Goal: Transaction & Acquisition: Subscribe to service/newsletter

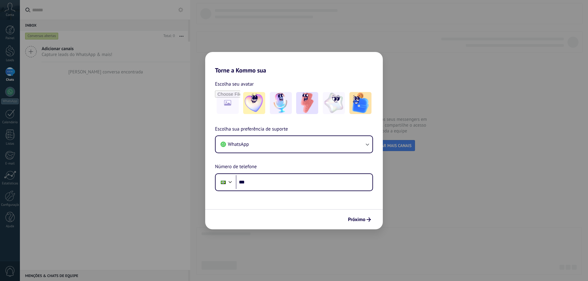
click at [452, 98] on div "Torne a Kommo sua Escolha seu avatar Escolha sua preferência de suporte WhatsAp…" at bounding box center [294, 140] width 588 height 281
click at [95, 125] on div "Torne a Kommo sua Escolha seu avatar Escolha sua preferência de suporte WhatsAp…" at bounding box center [294, 140] width 588 height 281
click at [59, 95] on div "Torne a Kommo sua Escolha seu avatar Escolha sua preferência de suporte WhatsAp…" at bounding box center [294, 140] width 588 height 281
click at [362, 219] on span "Próximo" at bounding box center [356, 220] width 17 height 4
click at [16, 105] on div "Torne a Kommo sua Escolha seu avatar Escolha sua preferência de suporte WhatsAp…" at bounding box center [294, 140] width 588 height 281
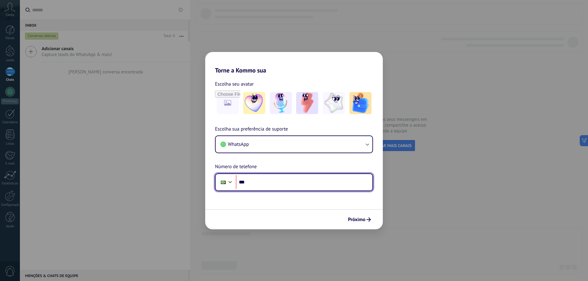
click at [262, 185] on input "***" at bounding box center [304, 183] width 137 height 14
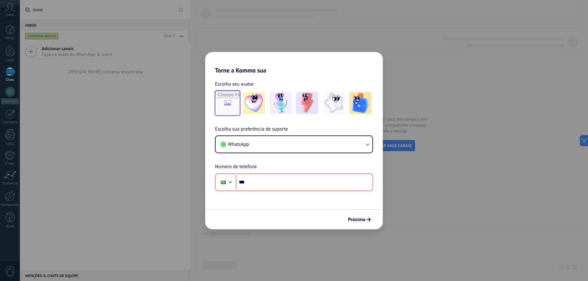
click at [229, 105] on input "file" at bounding box center [228, 103] width 24 height 24
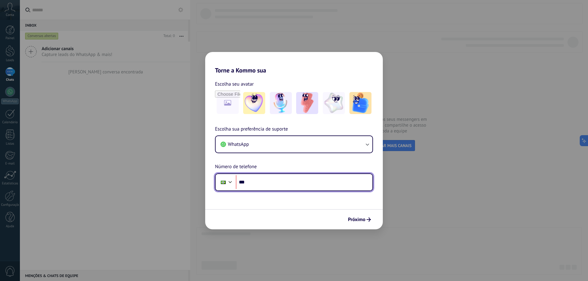
click at [261, 179] on input "***" at bounding box center [304, 183] width 137 height 14
type input "**********"
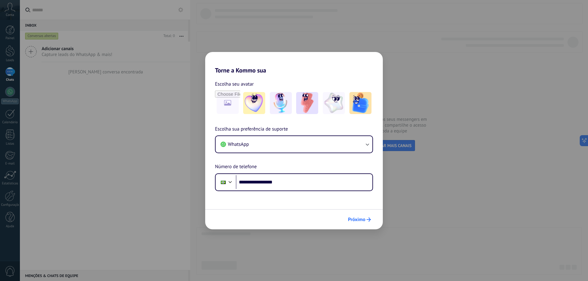
click at [355, 224] on button "Próximo" at bounding box center [359, 220] width 28 height 10
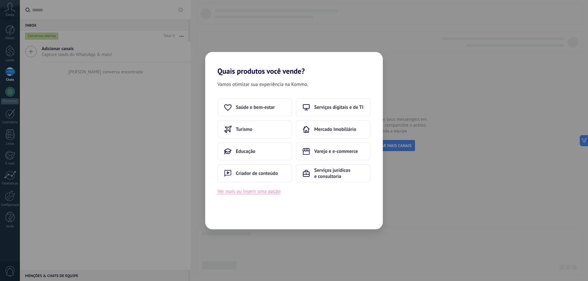
click at [254, 191] on button "Ver mais ou inserir uma opção" at bounding box center [248, 192] width 63 height 8
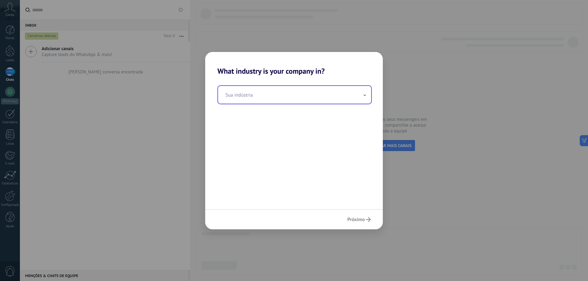
click at [270, 96] on input "text" at bounding box center [294, 95] width 153 height 18
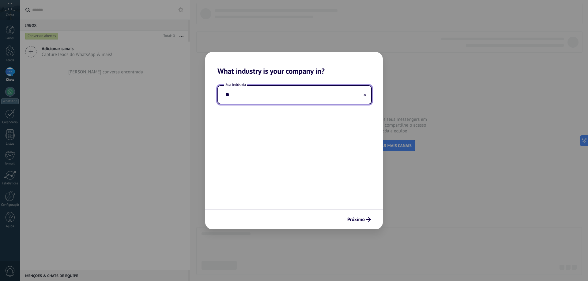
type input "*"
type input "*******"
click at [365, 96] on icon at bounding box center [365, 95] width 2 height 2
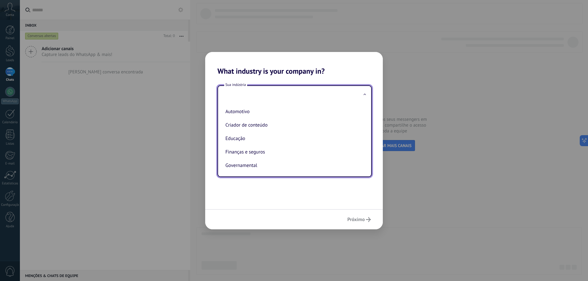
click at [316, 210] on div "Próximo" at bounding box center [294, 220] width 178 height 20
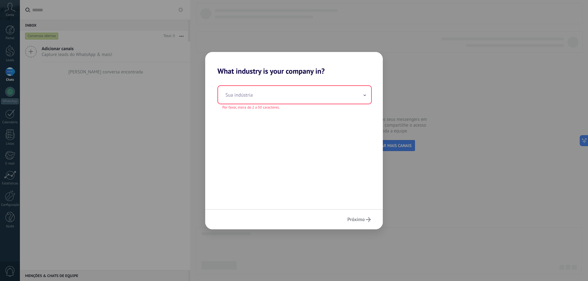
click at [287, 207] on div "Sua indústria Por favor, insira de 2 a 50 caracteres." at bounding box center [294, 143] width 178 height 134
click at [307, 96] on input "text" at bounding box center [294, 95] width 153 height 18
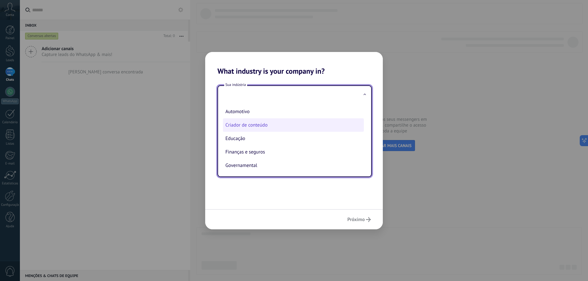
click at [255, 128] on li "Criador de conteúdo" at bounding box center [293, 125] width 141 height 13
type input "**********"
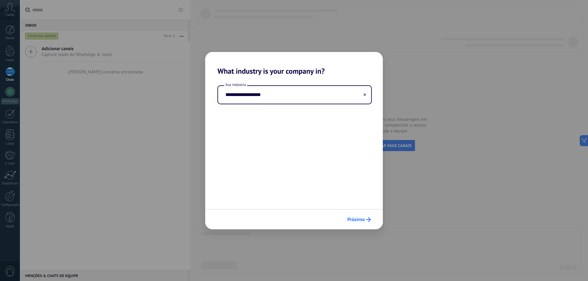
click at [353, 224] on button "Próximo" at bounding box center [359, 220] width 29 height 10
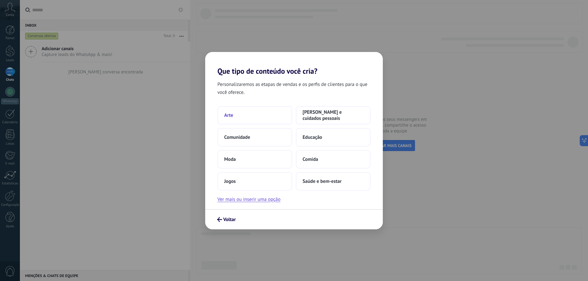
click at [244, 114] on button "Arte" at bounding box center [254, 115] width 75 height 18
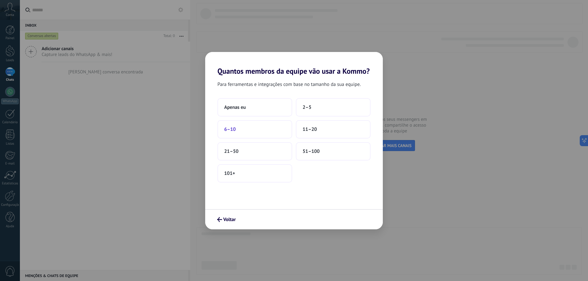
click at [241, 137] on button "6–10" at bounding box center [254, 129] width 75 height 18
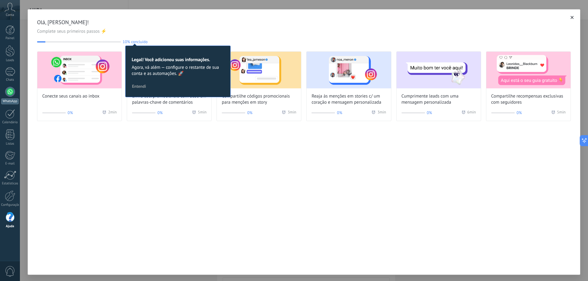
click at [9, 92] on div at bounding box center [10, 92] width 10 height 10
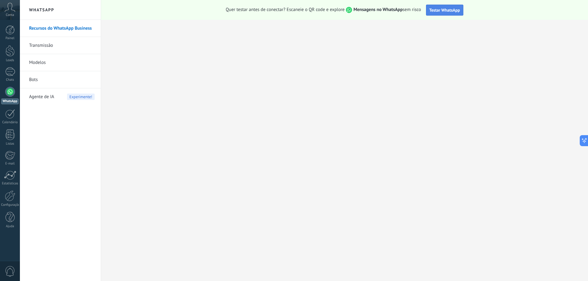
click at [439, 11] on span "Testar WhatsApp" at bounding box center [444, 10] width 31 height 6
click at [16, 9] on div "Conta" at bounding box center [10, 10] width 20 height 20
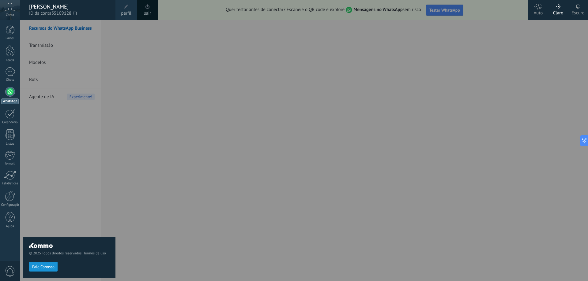
click at [126, 10] on span "perfil" at bounding box center [126, 13] width 10 height 7
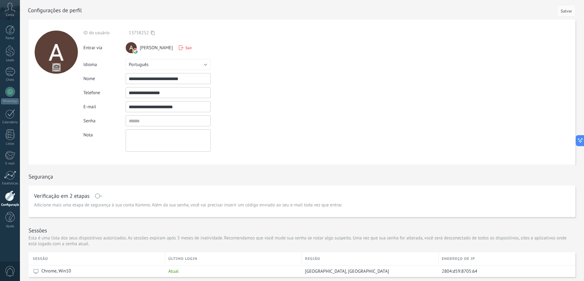
drag, startPoint x: 176, startPoint y: 75, endPoint x: 172, endPoint y: 79, distance: 6.1
click at [172, 78] on input "**********" at bounding box center [168, 78] width 85 height 11
drag, startPoint x: 180, startPoint y: 93, endPoint x: 98, endPoint y: 98, distance: 82.2
click at [98, 97] on div "**********" at bounding box center [180, 92] width 194 height 11
click at [179, 92] on input "**********" at bounding box center [168, 92] width 85 height 11
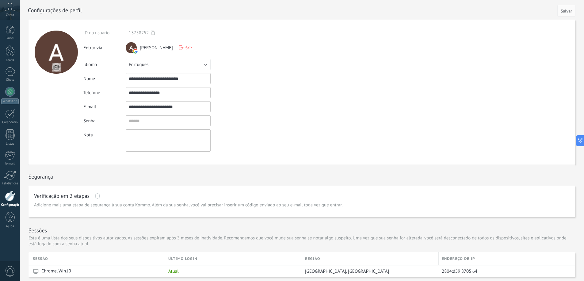
drag, startPoint x: 179, startPoint y: 92, endPoint x: 112, endPoint y: 91, distance: 67.1
click at [113, 91] on div "**********" at bounding box center [180, 92] width 194 height 11
drag, startPoint x: 187, startPoint y: 78, endPoint x: 58, endPoint y: 60, distance: 131.1
click at [58, 60] on form "**********" at bounding box center [301, 92] width 546 height 145
type input "**********"
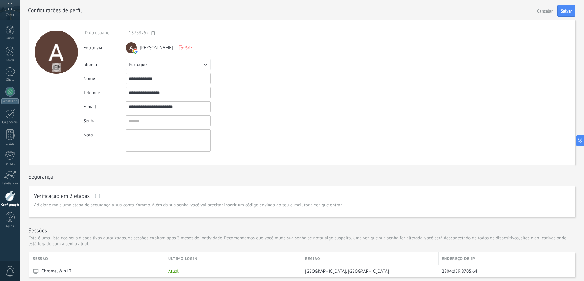
drag, startPoint x: 179, startPoint y: 92, endPoint x: 138, endPoint y: 93, distance: 40.1
click at [138, 93] on input "**********" at bounding box center [168, 92] width 85 height 11
type input "**********"
click at [147, 124] on input "textbox" at bounding box center [168, 120] width 85 height 11
click at [266, 65] on div "Idioma Русский English Español Português [GEOGRAPHIC_DATA] Türkçe Português" at bounding box center [180, 64] width 194 height 11
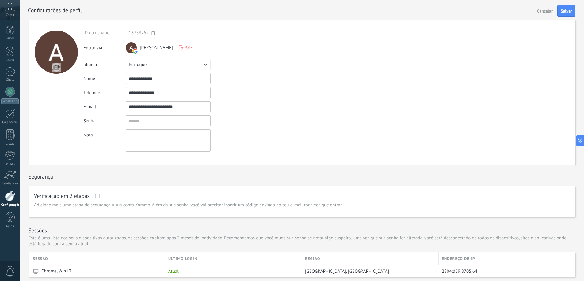
click at [141, 48] on span "[PERSON_NAME]" at bounding box center [156, 48] width 33 height 6
click at [568, 15] on button "Salvar" at bounding box center [566, 11] width 18 height 12
click at [13, 93] on div at bounding box center [10, 92] width 10 height 10
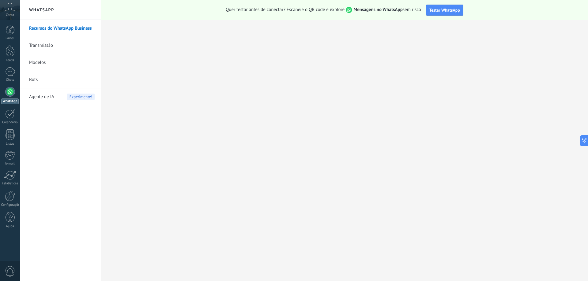
click at [38, 98] on span "Agente de IA" at bounding box center [41, 97] width 25 height 17
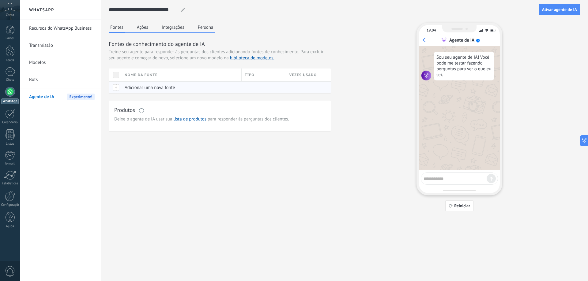
click at [160, 89] on span "Adicionar uma nova fonte" at bounding box center [150, 88] width 50 height 6
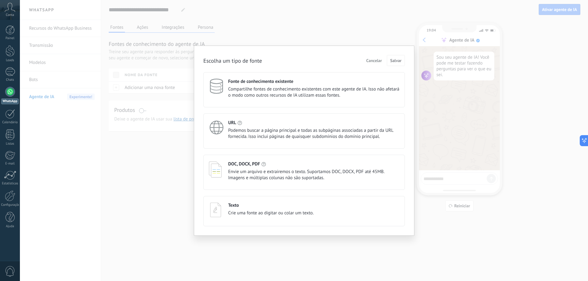
click at [248, 206] on div "Texto" at bounding box center [270, 206] width 85 height 6
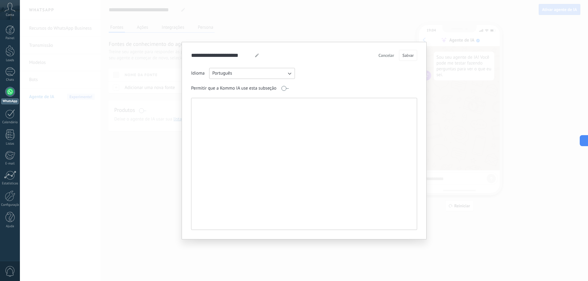
click at [210, 111] on textarea at bounding box center [303, 164] width 224 height 132
type textarea "*******"
click at [406, 54] on span "Salvar" at bounding box center [407, 55] width 11 height 4
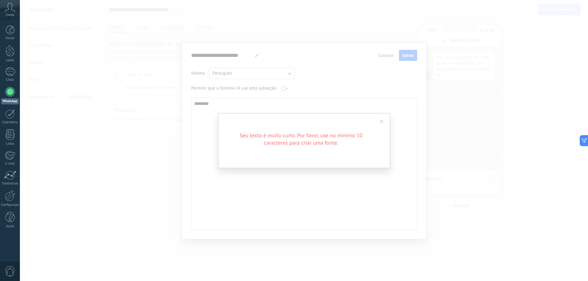
click at [407, 56] on div "Seu texto é muito curto. Por favor, use no mínimo 10 caracteres para criar uma …" at bounding box center [304, 140] width 568 height 281
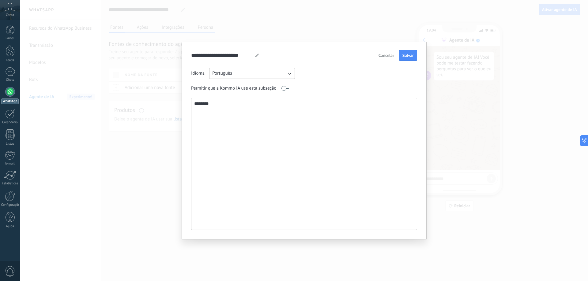
click at [251, 111] on textarea "*******" at bounding box center [303, 164] width 224 height 132
drag, startPoint x: 237, startPoint y: 110, endPoint x: 116, endPoint y: 99, distance: 121.5
click at [130, 99] on div "**********" at bounding box center [304, 140] width 568 height 281
drag, startPoint x: 286, startPoint y: 86, endPoint x: 285, endPoint y: 90, distance: 4.1
click at [286, 88] on span at bounding box center [285, 88] width 8 height 5
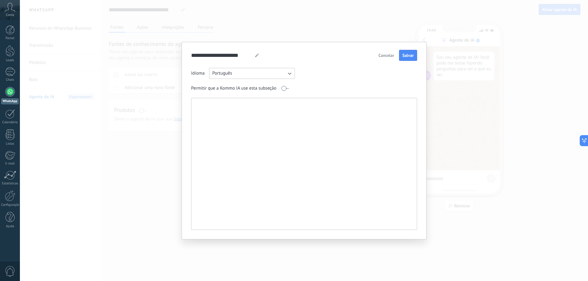
click at [212, 109] on textarea at bounding box center [303, 164] width 224 height 132
type textarea "*"
click at [415, 55] on button "Salvar" at bounding box center [408, 55] width 18 height 11
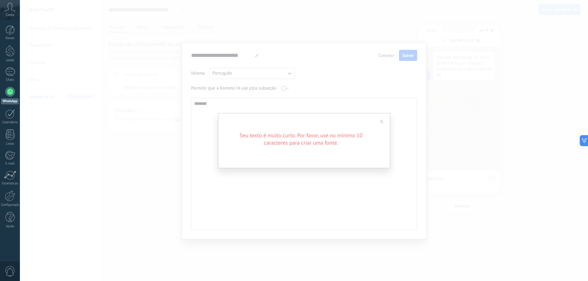
drag, startPoint x: 313, startPoint y: 103, endPoint x: 228, endPoint y: 101, distance: 84.9
click at [312, 103] on div "Seu texto é muito curto. Por favor, use no mínimo 10 caracteres para criar uma …" at bounding box center [304, 140] width 568 height 281
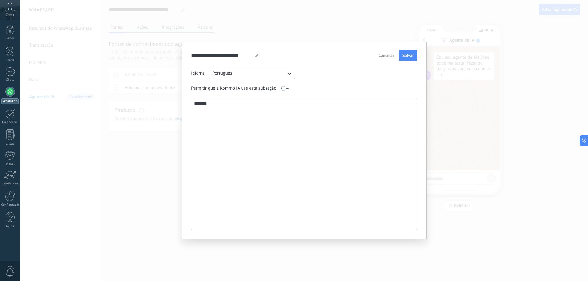
click at [221, 107] on textarea "*******" at bounding box center [303, 164] width 224 height 132
click at [266, 105] on textarea "**********" at bounding box center [303, 164] width 224 height 132
click at [216, 103] on textarea "**********" at bounding box center [303, 164] width 224 height 132
click at [275, 100] on textarea "**********" at bounding box center [303, 164] width 224 height 132
drag, startPoint x: 272, startPoint y: 110, endPoint x: 0, endPoint y: 113, distance: 272.3
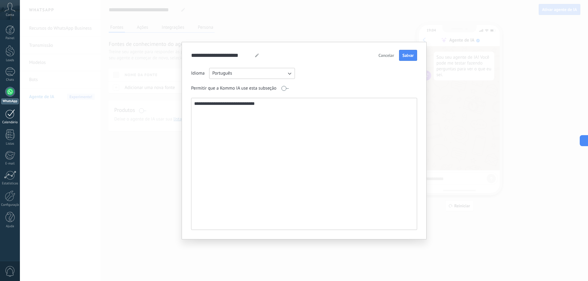
click at [2, 112] on body ".abccls-1,.abccls-2{fill-rule:evenodd}.abccls-2{fill:#fff} .abfcls-1{fill:none}…" at bounding box center [294, 140] width 588 height 281
type textarea "**********"
click at [405, 59] on button "Salvar" at bounding box center [408, 55] width 18 height 11
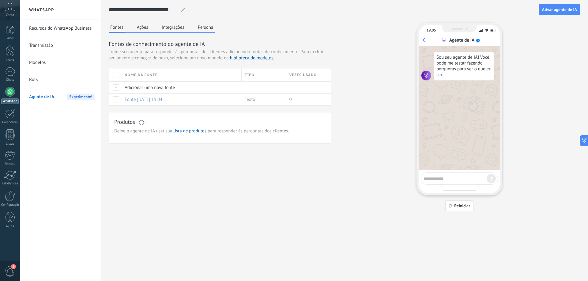
click at [471, 61] on div "Sou seu agente de IA! Você pode me testar fazendo perguntas para ver o que eu s…" at bounding box center [464, 66] width 61 height 29
click at [443, 186] on div "19:05 Agente de IA Sou seu agente de IA! Você pode me testar fazendo perguntas …" at bounding box center [460, 109] width 86 height 173
click at [442, 185] on div "19:05 Agente de IA Sou seu agente de IA! Você pode me testar fazendo perguntas …" at bounding box center [460, 109] width 86 height 173
click at [43, 81] on link "Bots" at bounding box center [62, 79] width 66 height 17
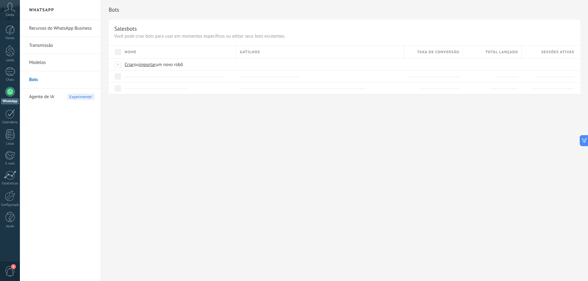
click at [57, 32] on link "Recursos do WhatsApp Business" at bounding box center [62, 28] width 66 height 17
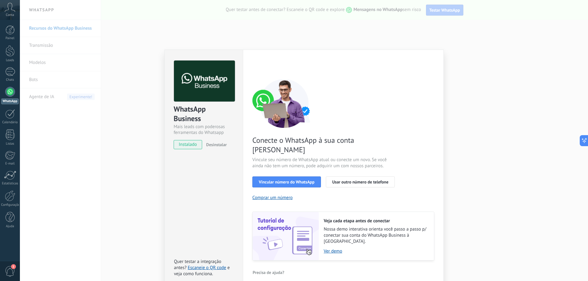
click at [487, 74] on div "WhatsApp Business Mais leads com poderosas ferramentas do Whatsapp instalado De…" at bounding box center [304, 140] width 568 height 281
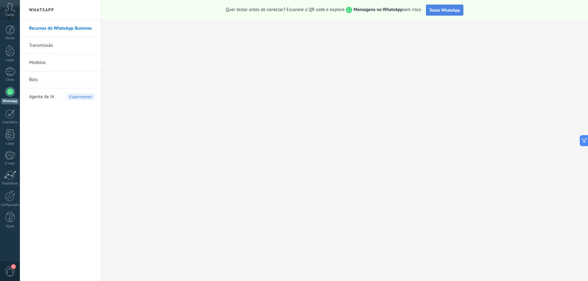
click at [448, 6] on button "Testar WhatsApp" at bounding box center [444, 10] width 37 height 11
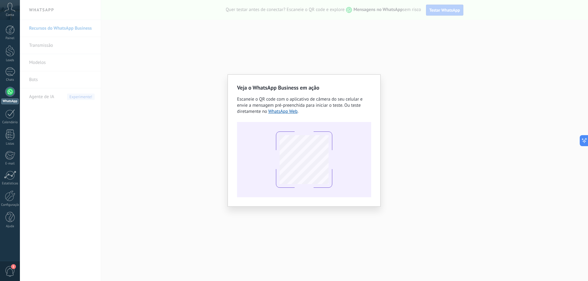
click at [398, 109] on div "Veja o WhatsApp Business em ação Escaneie o QR code com o aplicativo de câmera …" at bounding box center [304, 140] width 568 height 281
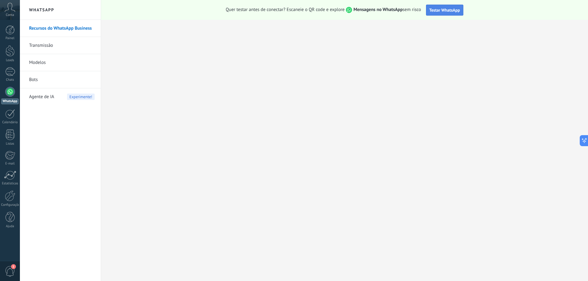
click at [446, 7] on span "Testar WhatsApp" at bounding box center [444, 10] width 31 height 6
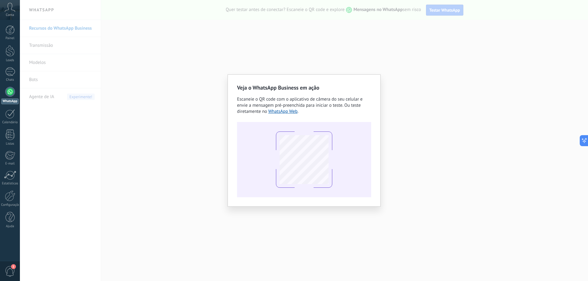
click at [477, 96] on div "Veja o WhatsApp Business em ação Escaneie o QR code com o aplicativo de câmera …" at bounding box center [304, 140] width 568 height 281
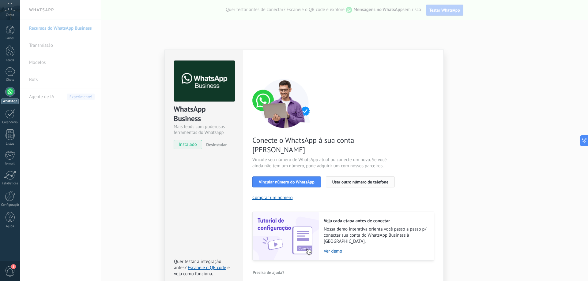
click at [357, 180] on span "Usar outro número de telefone" at bounding box center [360, 182] width 56 height 4
click at [360, 180] on span "Usar outro número de telefone" at bounding box center [360, 182] width 56 height 4
click at [65, 71] on div "WhatsApp Business Mais leads com poderosas ferramentas do Whatsapp instalado De…" at bounding box center [304, 140] width 568 height 281
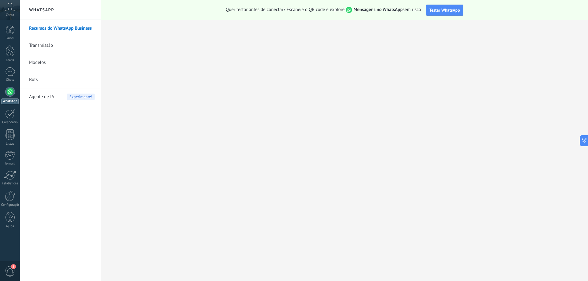
click at [13, 98] on link "WhatsApp" at bounding box center [10, 95] width 20 height 17
click at [62, 28] on link "Recursos do WhatsApp Business" at bounding box center [62, 28] width 66 height 17
click at [45, 61] on link "Modelos" at bounding box center [62, 62] width 66 height 17
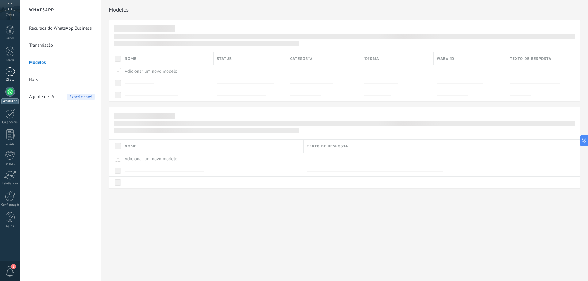
click at [12, 70] on div at bounding box center [10, 71] width 10 height 9
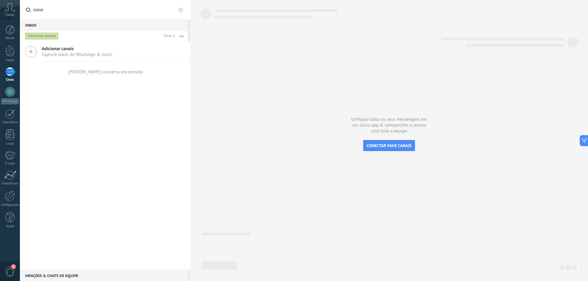
click at [87, 55] on span "Capture leads do WhatsApp & mais!" at bounding box center [77, 55] width 71 height 6
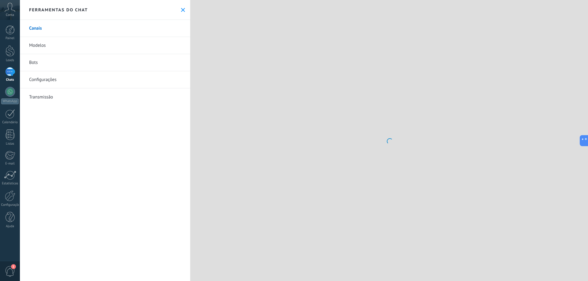
click at [384, 146] on div at bounding box center [389, 140] width 398 height 281
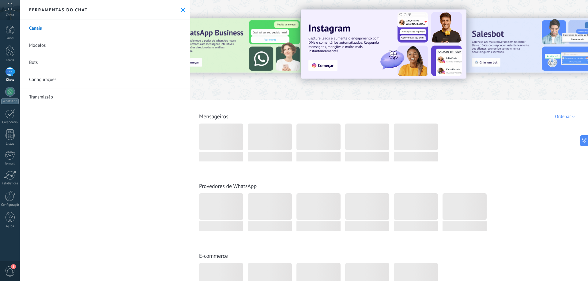
click at [215, 28] on div at bounding box center [239, 49] width 134 height 55
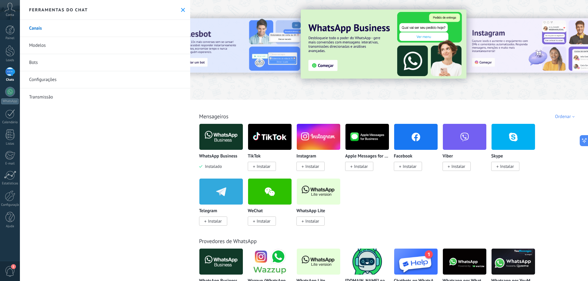
click at [213, 158] on p "WhatsApp Business" at bounding box center [218, 156] width 38 height 5
click at [212, 151] on div "WhatsApp Business Instalado" at bounding box center [221, 147] width 44 height 46
click at [214, 151] on div "WhatsApp Business Instalado" at bounding box center [221, 147] width 44 height 46
click at [218, 139] on body ".abccls-1,.abccls-2{fill-rule:evenodd}.abccls-2{fill:#fff} .abfcls-1{fill:none}…" at bounding box center [294, 140] width 588 height 281
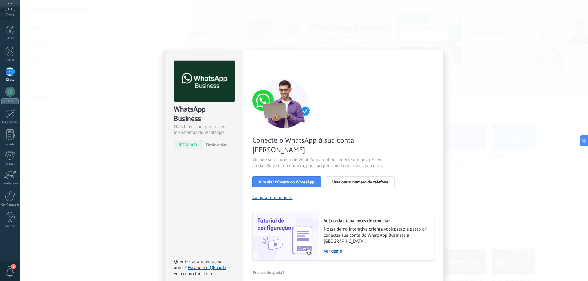
click at [191, 144] on span "instalado" at bounding box center [188, 144] width 28 height 9
click at [289, 180] on span "Vincular número do WhatsApp" at bounding box center [287, 182] width 56 height 4
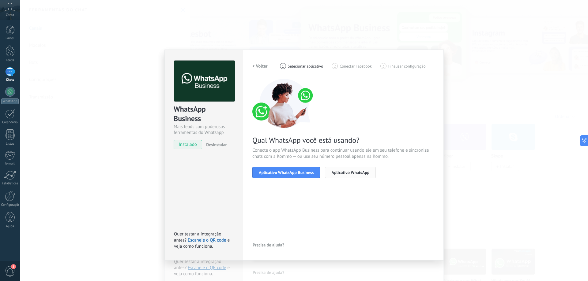
click at [350, 174] on span "Aplicativo WhatsApp" at bounding box center [350, 173] width 38 height 4
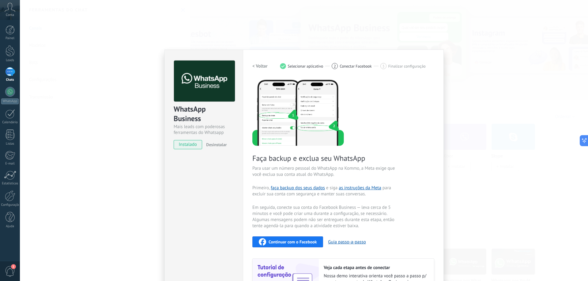
click at [524, 88] on div "WhatsApp Business Mais leads com poderosas ferramentas do Whatsapp instalado De…" at bounding box center [304, 140] width 568 height 281
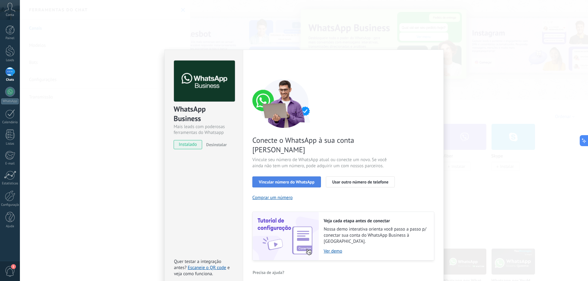
click at [281, 180] on span "Vincular número do WhatsApp" at bounding box center [287, 182] width 56 height 4
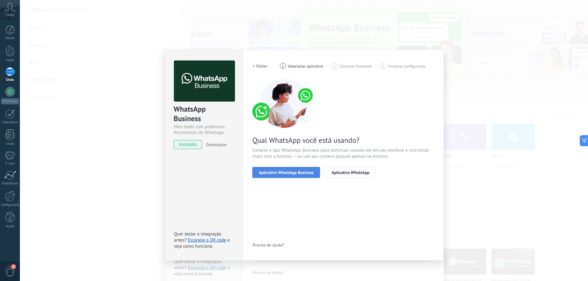
click at [291, 172] on span "Aplicativo WhatsApp Business" at bounding box center [286, 173] width 55 height 4
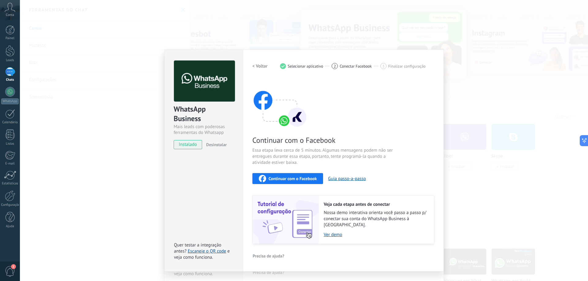
click at [214, 146] on span "Desinstalar" at bounding box center [216, 145] width 21 height 6
click at [194, 147] on span "instalado" at bounding box center [188, 144] width 28 height 9
click at [191, 144] on span "instalado" at bounding box center [188, 144] width 28 height 9
click at [192, 144] on span "instalado" at bounding box center [188, 144] width 28 height 9
click at [193, 144] on span "instalado" at bounding box center [188, 144] width 28 height 9
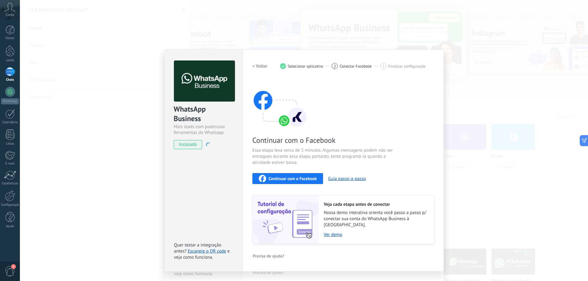
click at [193, 143] on span "instalado" at bounding box center [188, 144] width 28 height 9
click at [194, 143] on span "instalado" at bounding box center [188, 144] width 28 height 9
click at [198, 144] on span "instalado" at bounding box center [188, 144] width 28 height 9
click at [196, 144] on span "instalado" at bounding box center [188, 144] width 28 height 9
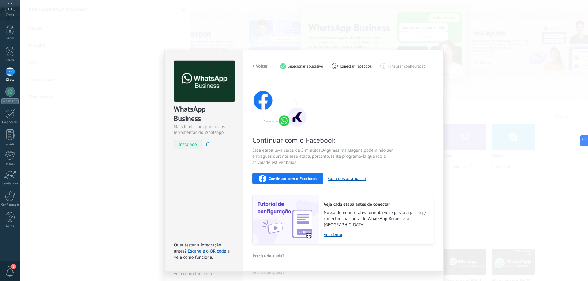
click at [196, 144] on span "instalado" at bounding box center [188, 144] width 28 height 9
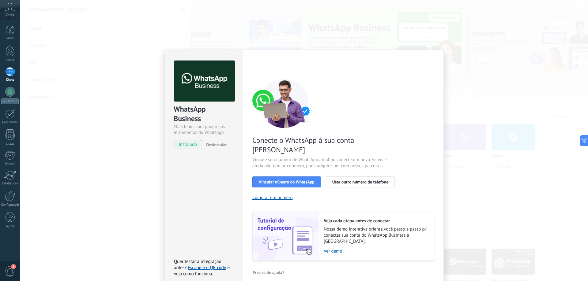
click at [188, 145] on span "instalado" at bounding box center [188, 144] width 28 height 9
click at [188, 144] on span "instalado" at bounding box center [188, 144] width 28 height 9
click at [467, 139] on div "WhatsApp Business Mais leads com poderosas ferramentas do Whatsapp instalado De…" at bounding box center [304, 140] width 568 height 281
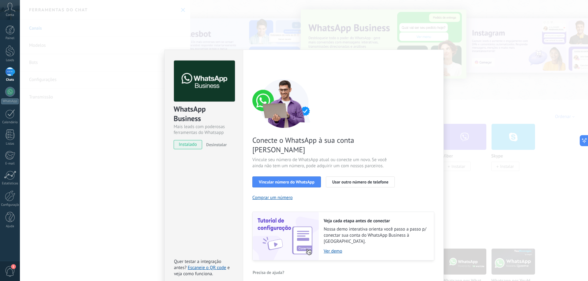
click at [453, 88] on div "WhatsApp Business Mais leads com poderosas ferramentas do Whatsapp instalado De…" at bounding box center [304, 140] width 568 height 281
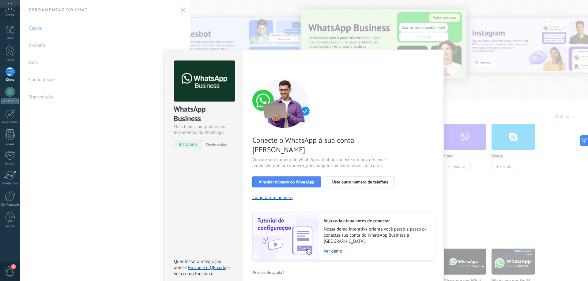
click at [9, 7] on icon at bounding box center [10, 7] width 11 height 9
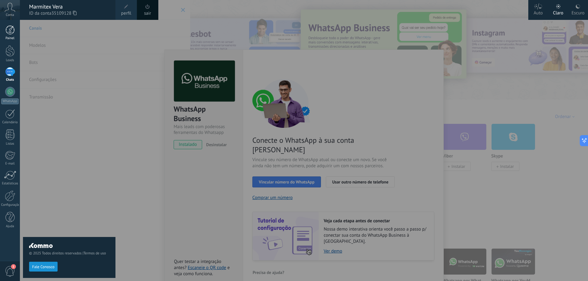
click at [6, 27] on div at bounding box center [10, 29] width 9 height 9
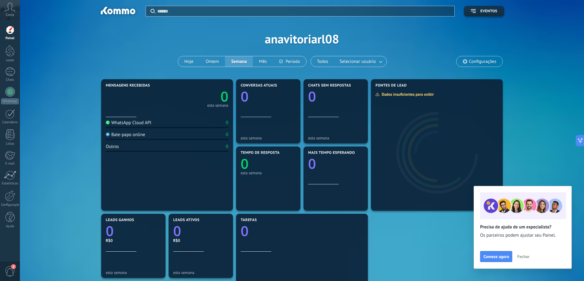
click at [146, 122] on div "WhatsApp Cloud API" at bounding box center [129, 123] width 46 height 6
click at [11, 54] on div at bounding box center [10, 50] width 9 height 11
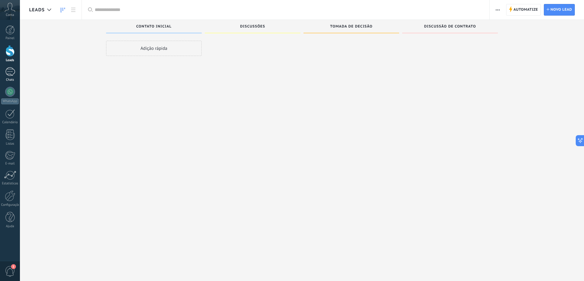
click at [9, 73] on div at bounding box center [10, 71] width 10 height 9
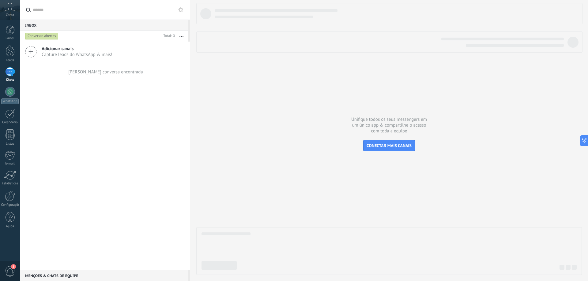
click at [77, 51] on span "Adicionar canais" at bounding box center [77, 49] width 71 height 6
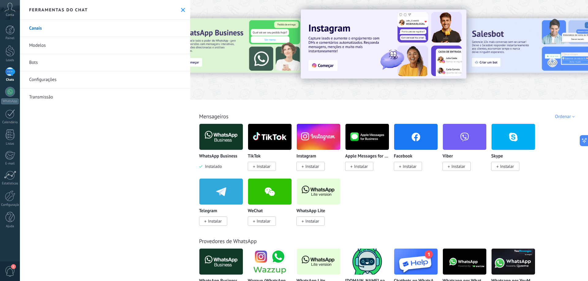
click at [213, 164] on span "Instalado" at bounding box center [211, 167] width 19 height 6
click at [225, 134] on img at bounding box center [220, 137] width 43 height 30
click at [215, 141] on img at bounding box center [220, 137] width 43 height 30
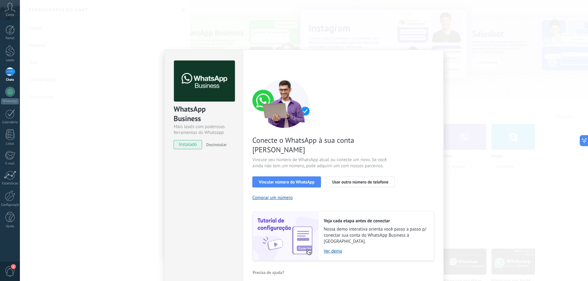
click at [180, 145] on span "instalado" at bounding box center [188, 144] width 28 height 9
click at [185, 147] on span "instalado" at bounding box center [188, 144] width 28 height 9
click at [185, 146] on span "instalado" at bounding box center [188, 144] width 28 height 9
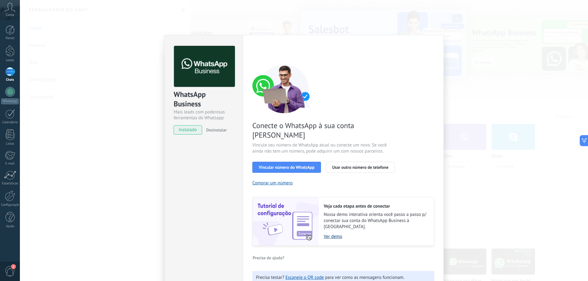
click at [332, 234] on link "Ver demo" at bounding box center [376, 237] width 104 height 6
click at [11, 9] on icon at bounding box center [10, 7] width 11 height 9
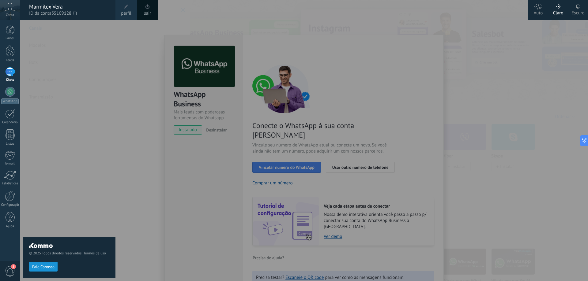
click at [10, 78] on div "Chats" at bounding box center [10, 80] width 18 height 4
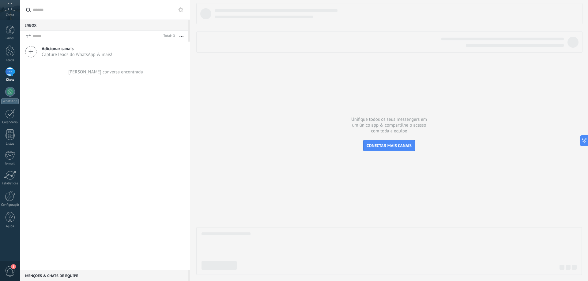
click at [90, 54] on span "Capture leads do WhatsApp & mais!" at bounding box center [77, 55] width 71 height 6
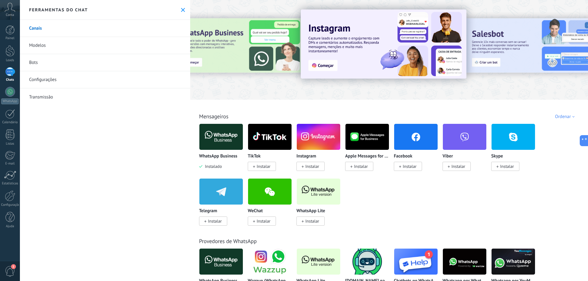
click at [42, 63] on link "Bots" at bounding box center [105, 62] width 170 height 17
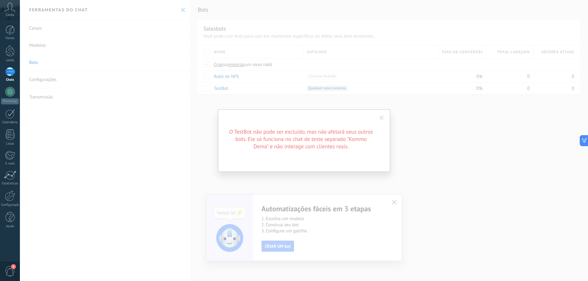
click at [382, 117] on span at bounding box center [382, 118] width 4 height 4
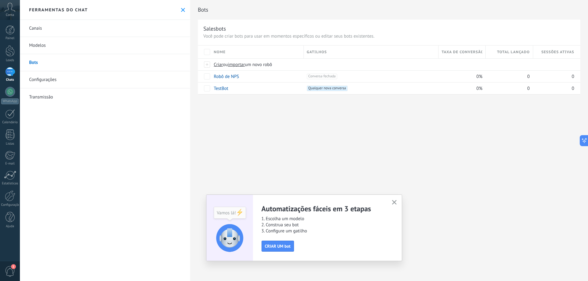
click at [51, 95] on link "Transmissão" at bounding box center [105, 97] width 170 height 17
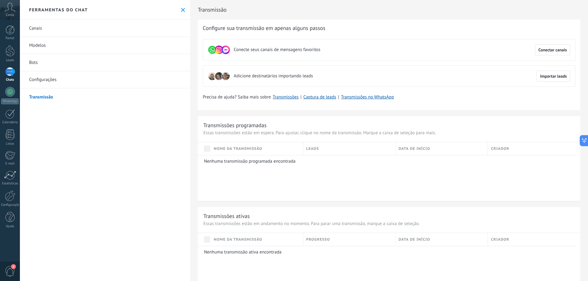
drag, startPoint x: 220, startPoint y: 51, endPoint x: 215, endPoint y: 54, distance: 5.3
click at [220, 51] on use at bounding box center [219, 50] width 9 height 9
click at [212, 50] on use at bounding box center [212, 50] width 8 height 8
click at [42, 78] on link "Configurações" at bounding box center [105, 79] width 170 height 17
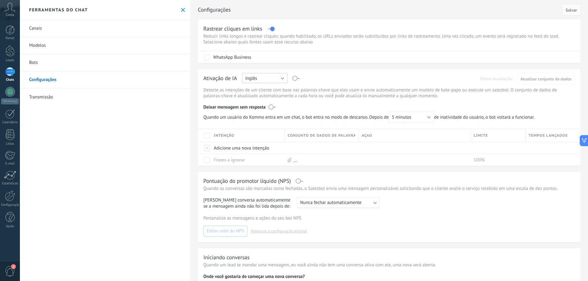
click at [271, 79] on button "Inglês" at bounding box center [264, 78] width 45 height 10
click at [262, 109] on span "Português" at bounding box center [262, 110] width 47 height 6
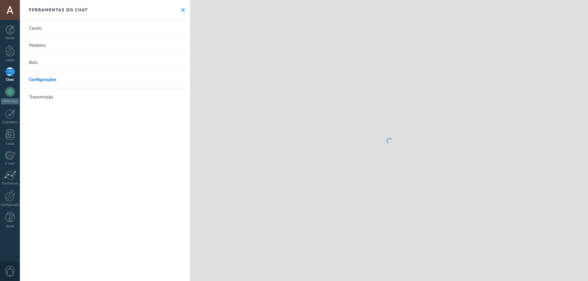
click at [57, 52] on link "Modelos" at bounding box center [105, 45] width 170 height 17
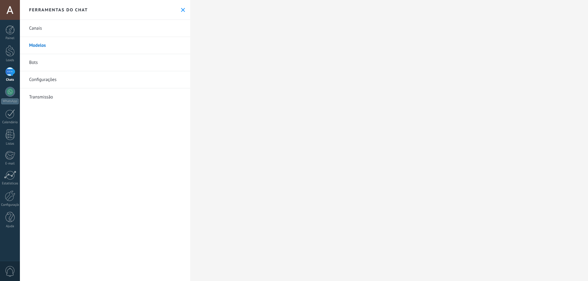
click at [76, 28] on link "Canais" at bounding box center [105, 28] width 170 height 17
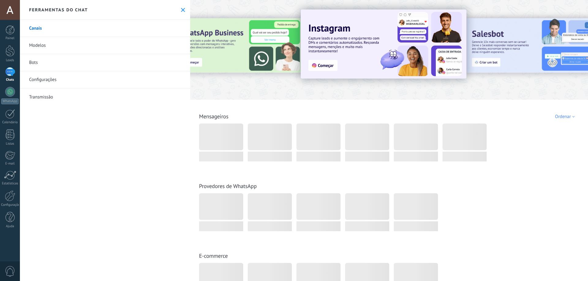
click at [254, 46] on div at bounding box center [239, 49] width 134 height 55
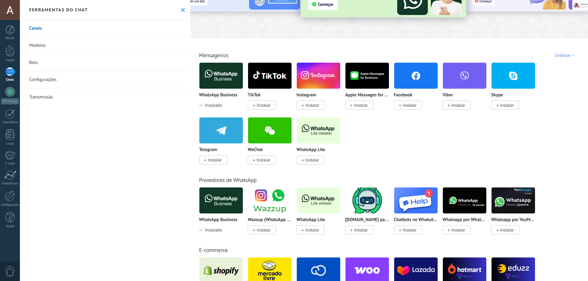
scroll to position [92, 0]
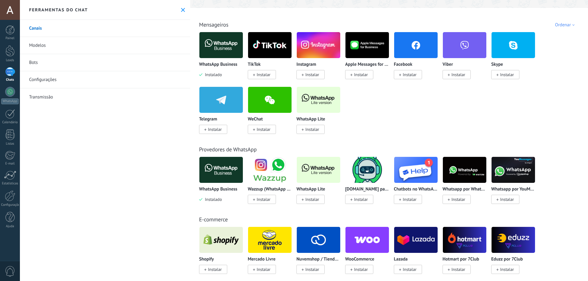
click at [231, 161] on img at bounding box center [220, 170] width 43 height 30
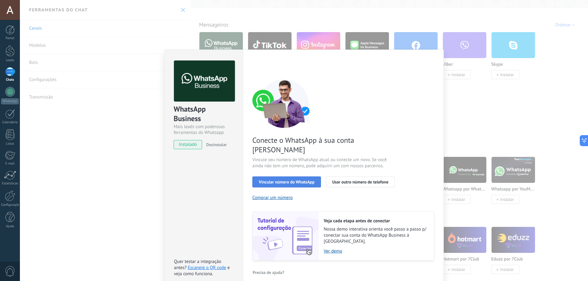
click at [303, 180] on span "Vincular número do WhatsApp" at bounding box center [287, 182] width 56 height 4
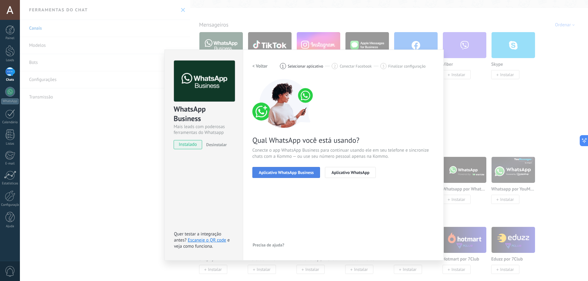
click at [296, 171] on span "Aplicativo WhatsApp Business" at bounding box center [286, 173] width 55 height 4
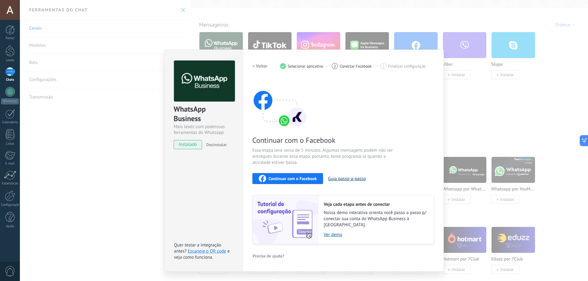
click at [352, 179] on button "Guia passo-a-passo" at bounding box center [347, 179] width 38 height 6
click at [292, 178] on span "Continuar com o Facebook" at bounding box center [293, 179] width 48 height 4
click at [441, 54] on div "Configurações Autorização Esta aba registra os usuários que permitiram acesso à…" at bounding box center [343, 161] width 201 height 222
click at [486, 213] on div "WhatsApp Business Mais leads com poderosas ferramentas do Whatsapp instalado De…" at bounding box center [304, 140] width 568 height 281
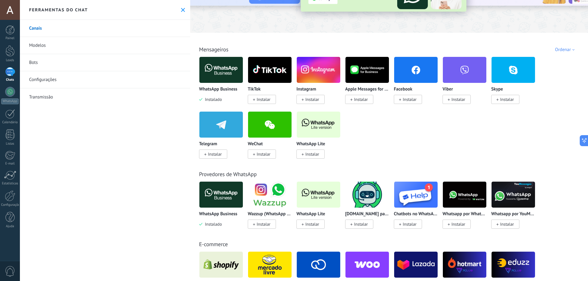
scroll to position [0, 0]
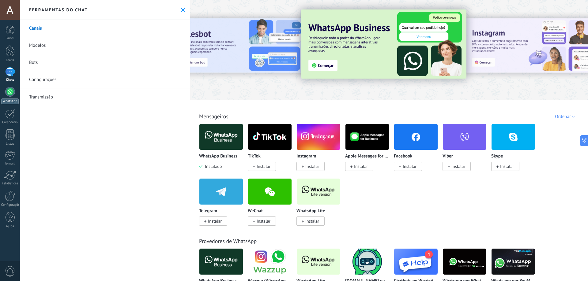
click at [9, 100] on div "WhatsApp" at bounding box center [9, 102] width 17 height 6
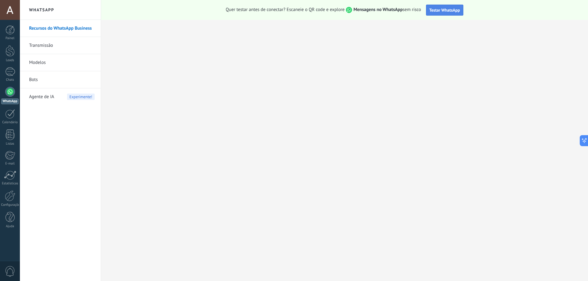
click at [441, 10] on span "Testar WhatsApp" at bounding box center [444, 10] width 31 height 6
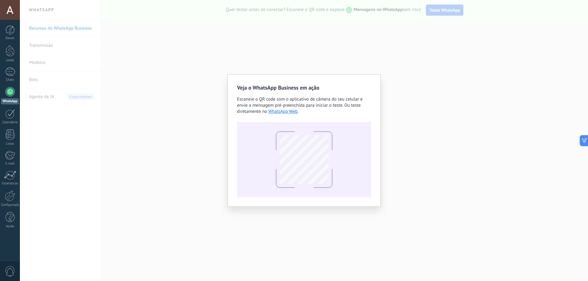
click at [445, 117] on div "Veja o WhatsApp Business em ação Escaneie o QR code com o aplicativo de câmera …" at bounding box center [304, 140] width 568 height 281
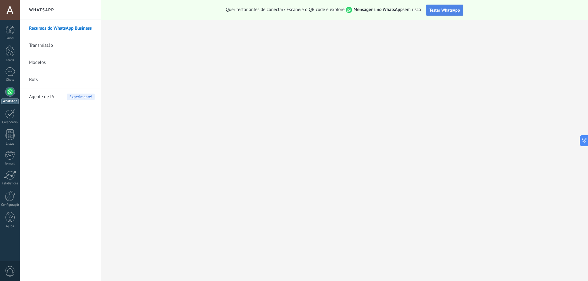
click at [442, 10] on span "Testar WhatsApp" at bounding box center [444, 10] width 31 height 6
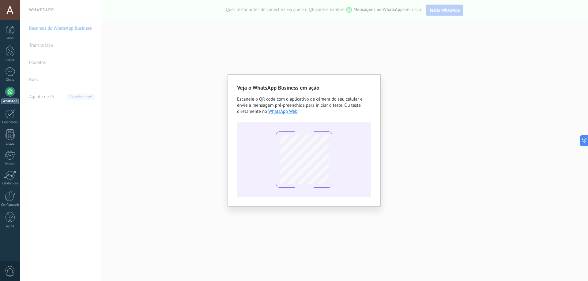
click at [432, 65] on div "Veja o WhatsApp Business em ação Escaneie o QR code com o aplicativo de câmera …" at bounding box center [304, 140] width 568 height 281
